Goal: Participate in discussion

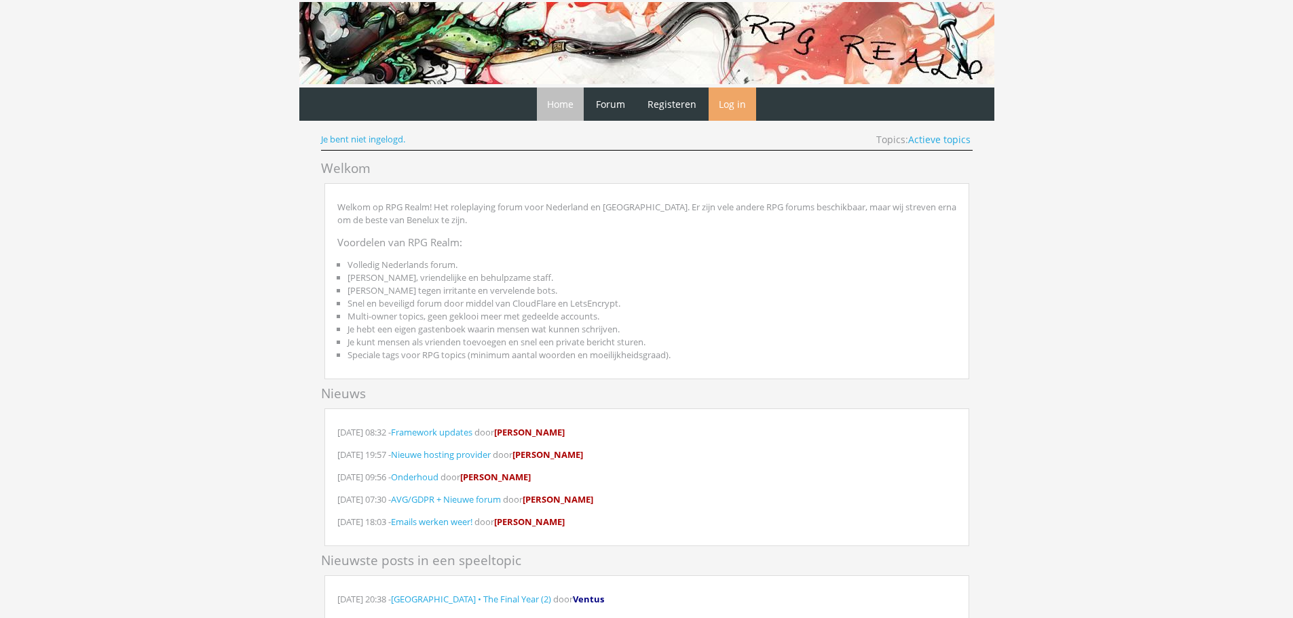
click at [743, 105] on link "Log in" at bounding box center [733, 104] width 48 height 33
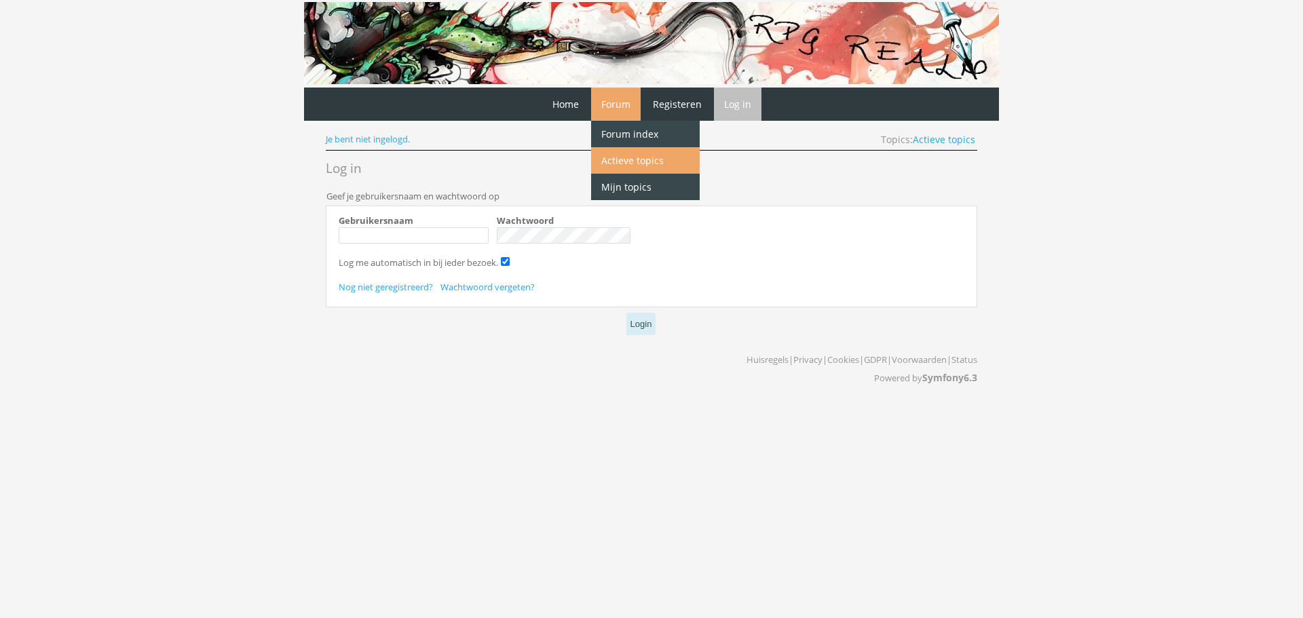
click at [615, 172] on link "Actieve topics" at bounding box center [645, 160] width 109 height 26
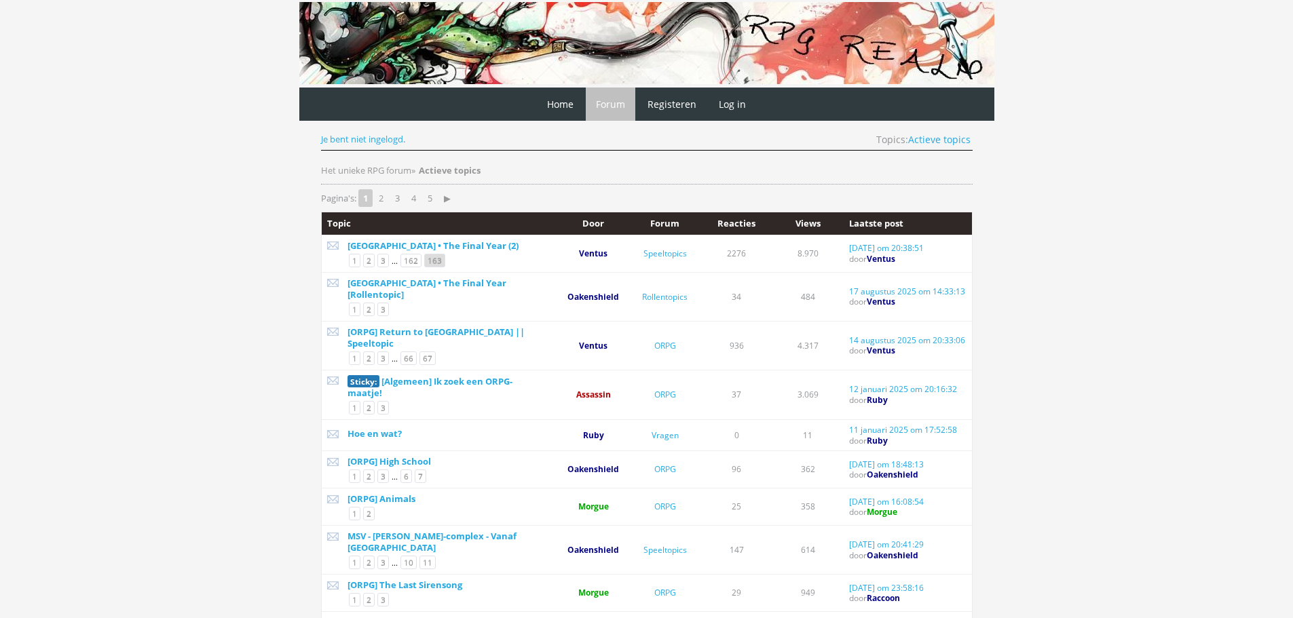
click at [435, 261] on link "163" at bounding box center [434, 261] width 21 height 14
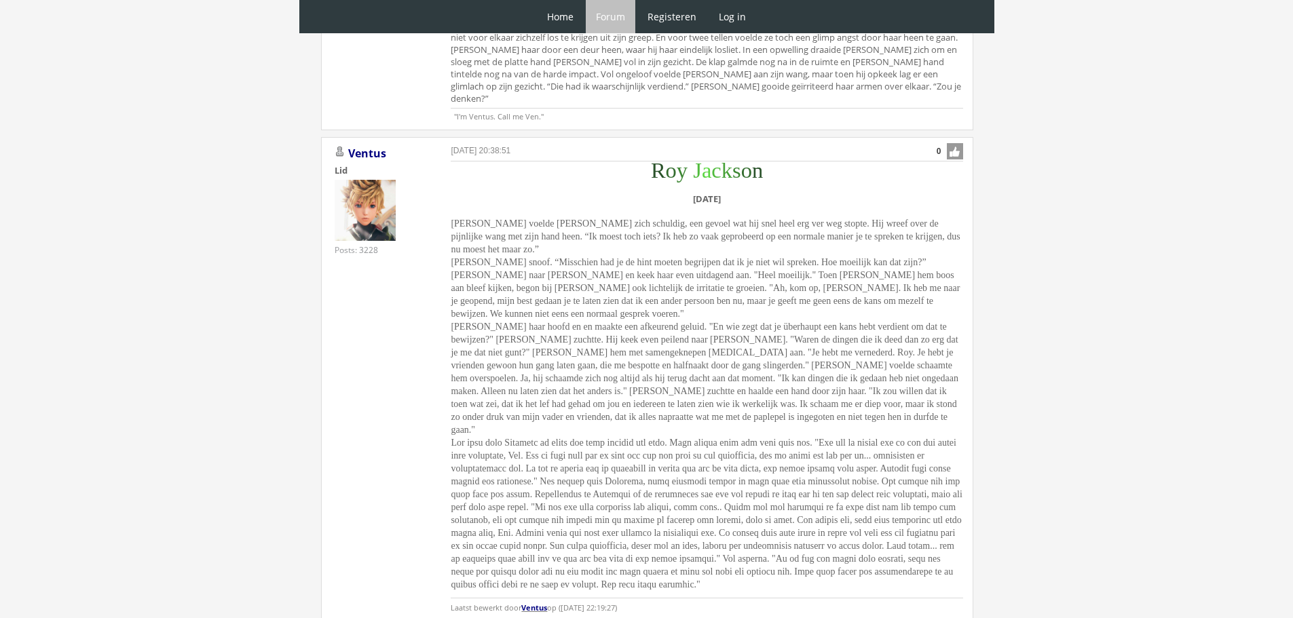
scroll to position [2903, 0]
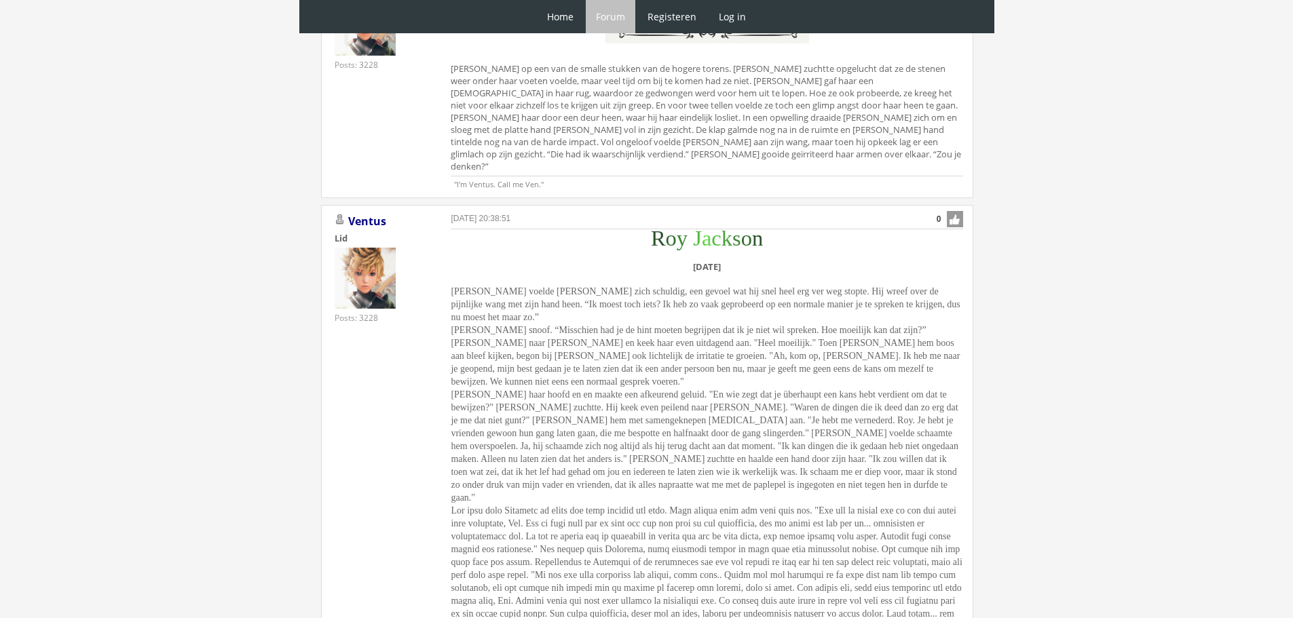
drag, startPoint x: 614, startPoint y: 423, endPoint x: 653, endPoint y: 195, distance: 230.7
click at [653, 231] on div "R o y J a c k s o n Woensdag 8 december Ergens voelde Roy zich schuldig, een ge…" at bounding box center [707, 460] width 512 height 458
copy div "R o y J a c k s o n Woensdag 8 december Ergens voelde Roy zich schuldig, een ge…"
